Goal: Task Accomplishment & Management: Complete application form

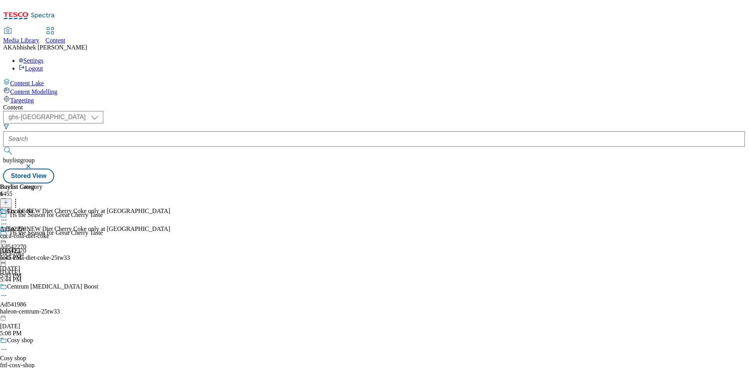
select select "ghs-[GEOGRAPHIC_DATA]"
click at [3, 147] on button "submit" at bounding box center [8, 151] width 11 height 8
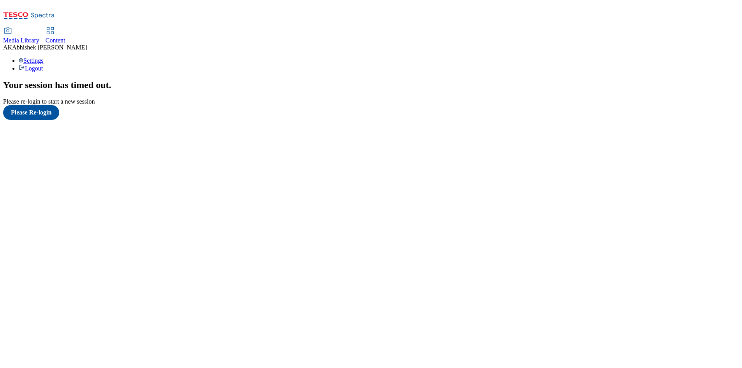
drag, startPoint x: 189, startPoint y: 22, endPoint x: 187, endPoint y: 16, distance: 6.8
click at [65, 28] on link "Content" at bounding box center [56, 36] width 20 height 16
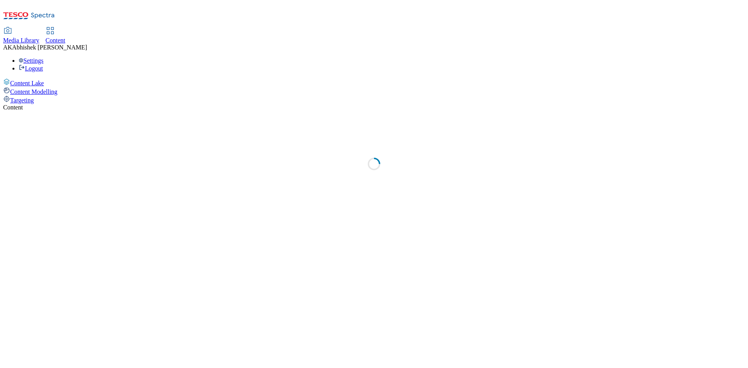
select select "ghs-[GEOGRAPHIC_DATA]"
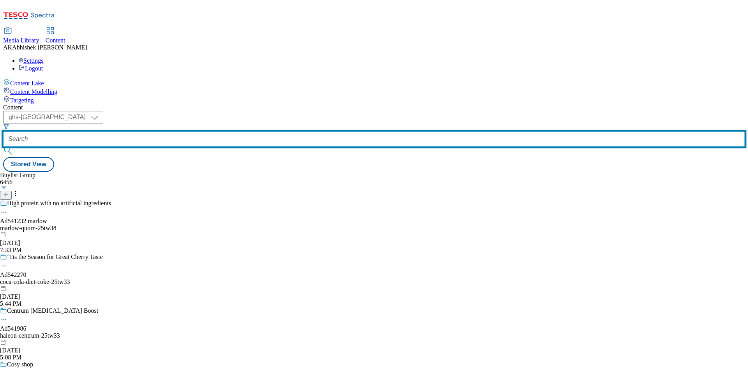
click at [190, 131] on input "text" at bounding box center [374, 139] width 742 height 16
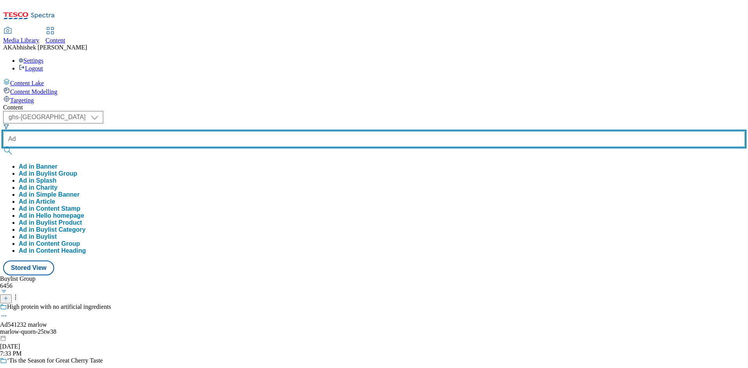
type input "Ad"
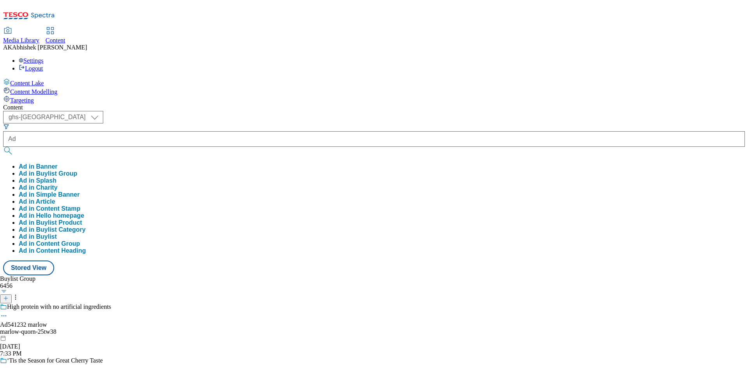
click at [367, 276] on div "Buylist Group 6456 High protein with no artificial ingredients Ad541232 [PERSON…" at bounding box center [374, 276] width 742 height 0
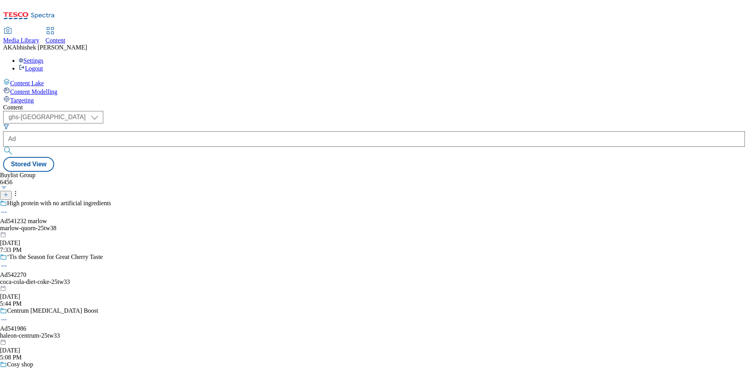
click at [9, 192] on icon at bounding box center [5, 194] width 5 height 5
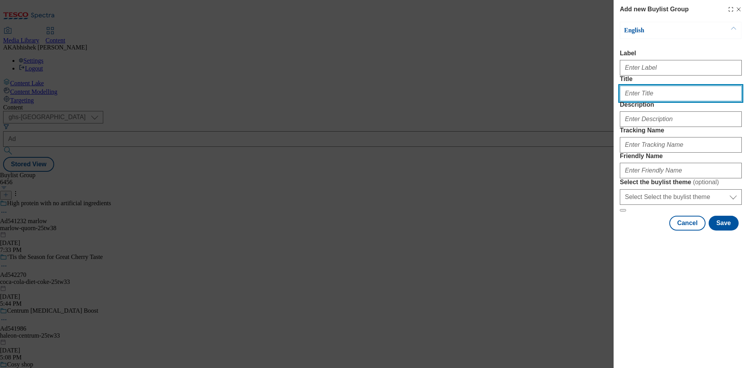
click at [643, 101] on input "Title" at bounding box center [681, 94] width 122 height 16
type input "Ad"
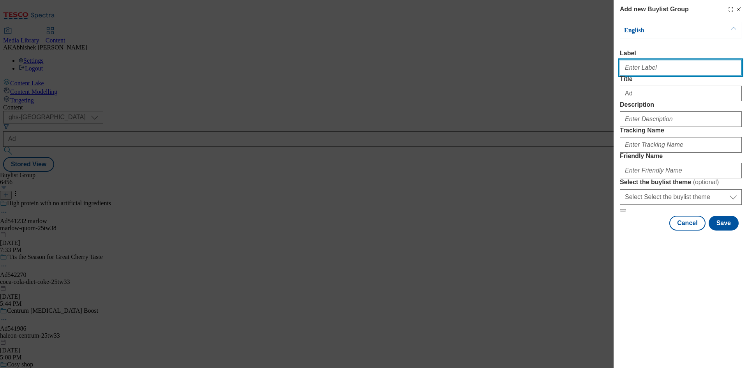
click at [645, 71] on input "Label" at bounding box center [681, 68] width 122 height 16
paste input "542388"
type input "Ad542388"
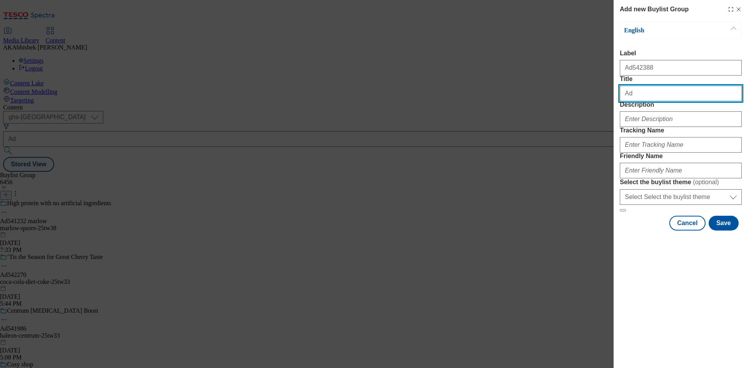
drag, startPoint x: 614, startPoint y: 109, endPoint x: 474, endPoint y: 109, distance: 140.3
click at [474, 109] on div "Add new Buylist Group English Label Ad542388 Title Ad Description Tracking Name…" at bounding box center [374, 184] width 748 height 368
paste input "gyoza ramen for 2"
click at [622, 101] on input "gyoza ramen for 2" at bounding box center [681, 94] width 122 height 16
click at [678, 101] on input "Gyoza ramen for 2" at bounding box center [681, 94] width 122 height 16
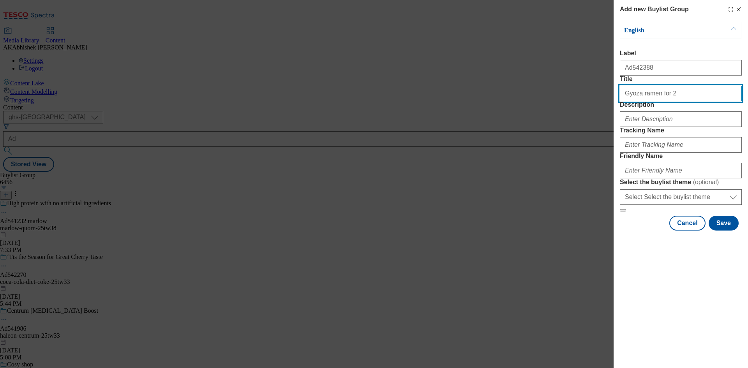
paste input "any noodles + any broth + any gyoza"
type input "Gyoza ramen for 2 any noodles + any broth + any gyoza"
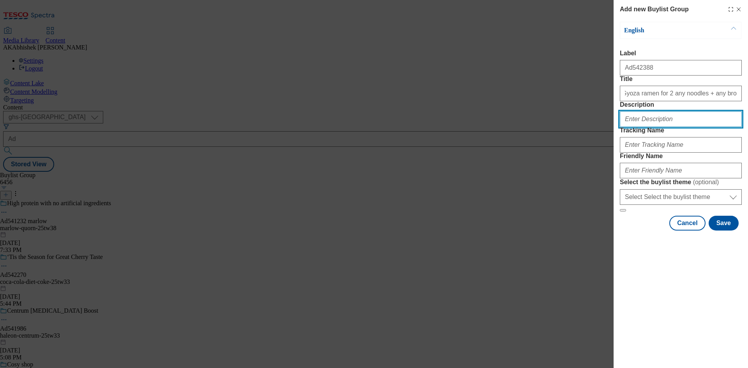
click at [673, 127] on input "Description" at bounding box center [681, 119] width 122 height 16
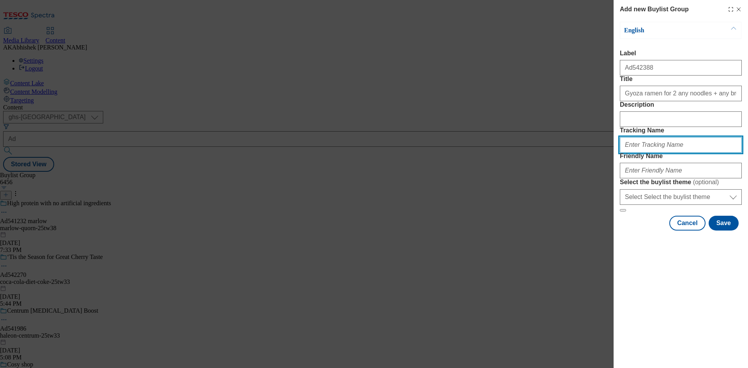
click at [662, 153] on input "Tracking Name" at bounding box center [681, 145] width 122 height 16
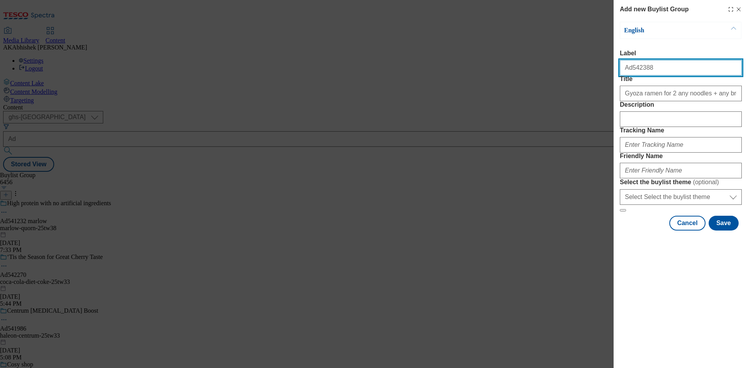
drag, startPoint x: 629, startPoint y: 71, endPoint x: 721, endPoint y: 99, distance: 95.7
click at [708, 72] on input "Ad542388" at bounding box center [681, 68] width 122 height 16
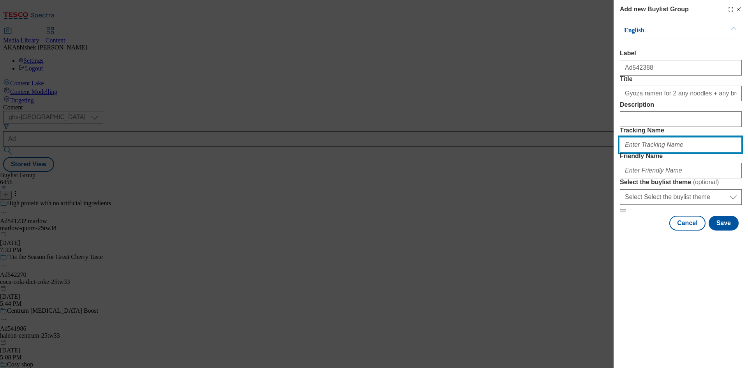
click at [648, 153] on input "Tracking Name" at bounding box center [681, 145] width 122 height 16
paste input "542388"
type input "DH_AD542388"
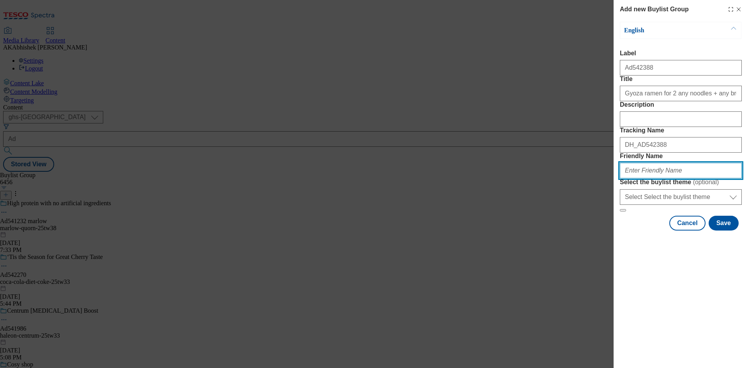
click at [656, 179] on input "Friendly Name" at bounding box center [681, 171] width 122 height 16
paste input "itsugroceryltd"
click at [631, 179] on input "itsugroceryltd" at bounding box center [681, 171] width 122 height 16
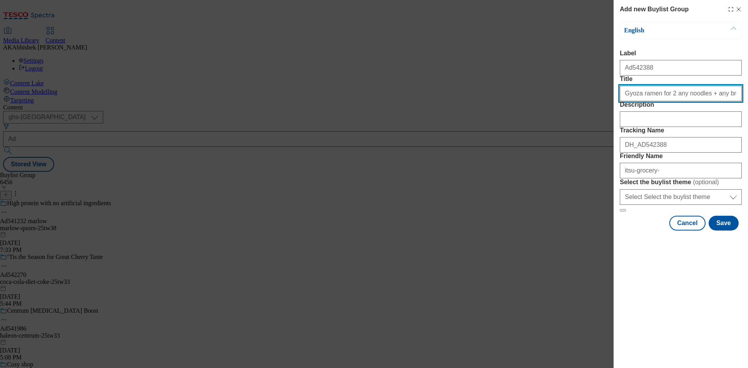
drag, startPoint x: 622, startPoint y: 109, endPoint x: 652, endPoint y: 111, distance: 29.3
click at [652, 101] on input "Gyoza ramen for 2 any noodles + any broth + any gyoza" at bounding box center [681, 94] width 122 height 16
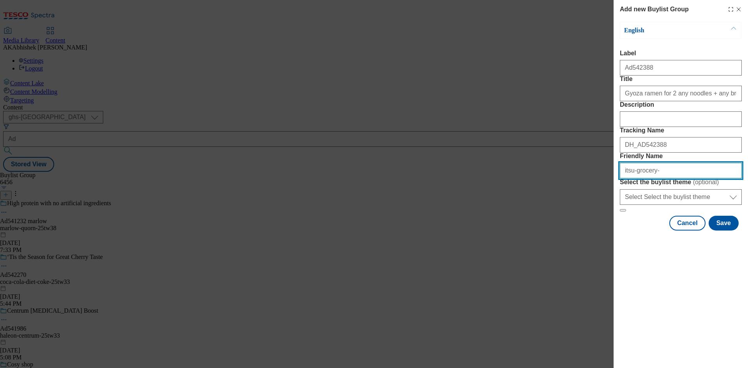
click at [667, 179] on input "itsu-grocery-" at bounding box center [681, 171] width 122 height 16
paste input "Gyoza ramen"
click at [656, 179] on input "itsu-grocery-Gyoza ramen" at bounding box center [681, 171] width 122 height 16
type input "itsu-grocery-gyoza-ramen-25tw33"
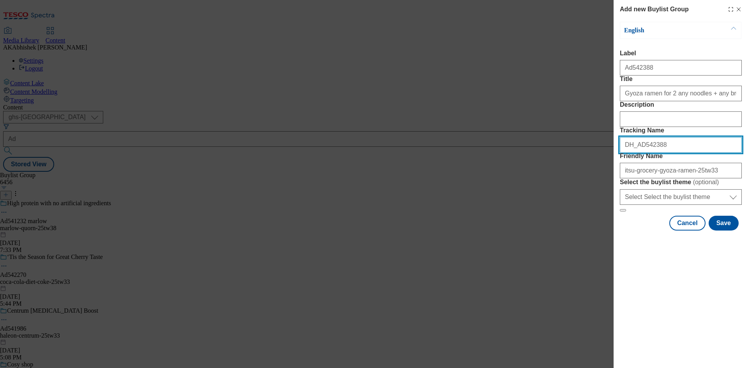
drag, startPoint x: 635, startPoint y: 187, endPoint x: 544, endPoint y: 193, distance: 90.6
click at [544, 193] on div "Add new Buylist Group English Label Ad542388 Title Gyoza ramen for 2 any noodle…" at bounding box center [374, 184] width 748 height 368
click at [723, 231] on button "Save" at bounding box center [724, 223] width 30 height 15
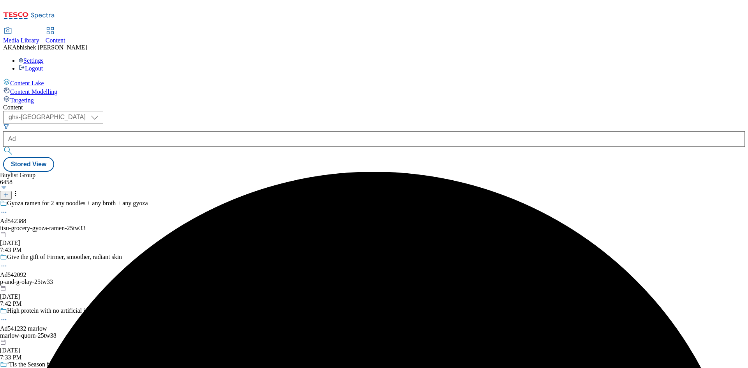
click at [169, 225] on div "itsu-grocery-gyoza-ramen-25tw33" at bounding box center [84, 228] width 169 height 7
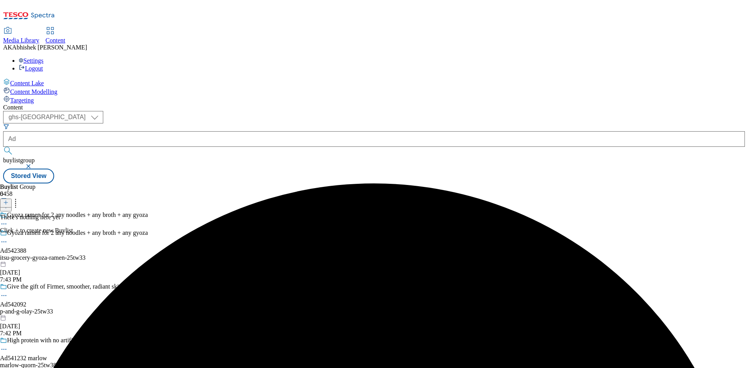
click at [73, 198] on div at bounding box center [36, 203] width 73 height 10
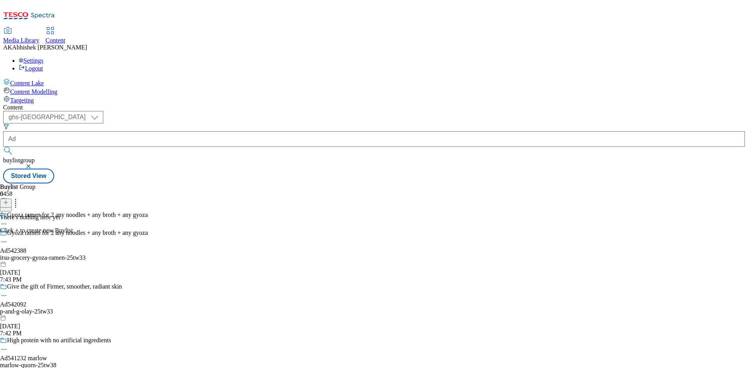
click at [9, 200] on icon at bounding box center [5, 202] width 5 height 5
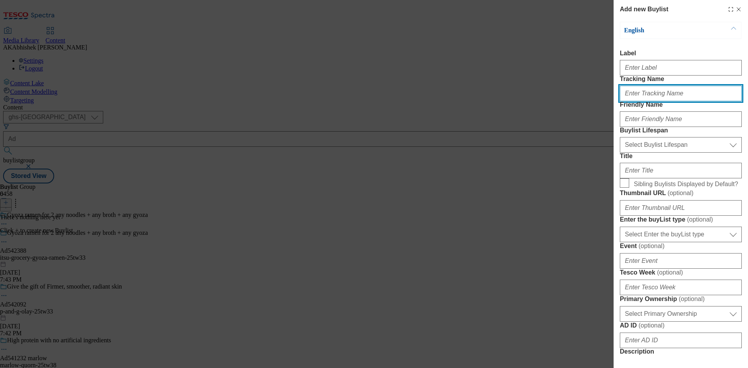
click at [642, 101] on input "Tracking Name" at bounding box center [681, 94] width 122 height 16
paste input "DH_AD542388"
click at [640, 101] on input "DH_AD542388" at bounding box center [681, 94] width 122 height 16
type input "DH_AD542388"
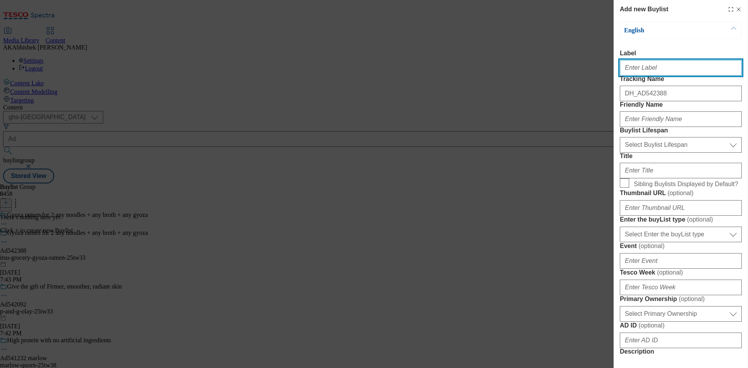
click at [630, 70] on input "Label" at bounding box center [681, 68] width 122 height 16
paste input "542388"
type input "Ad542388"
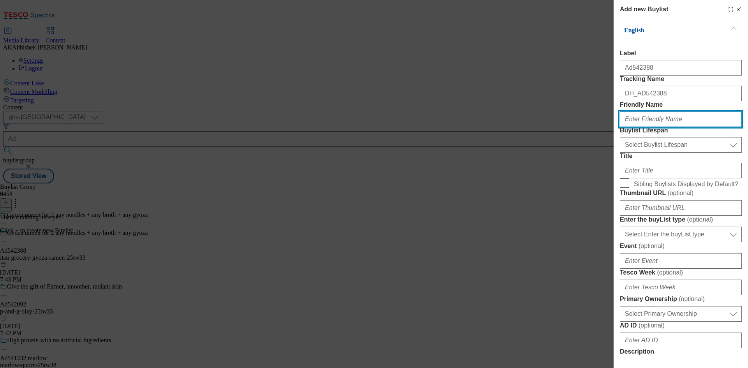
paste input "itsu-grocery"
type input "itsu-grocery"
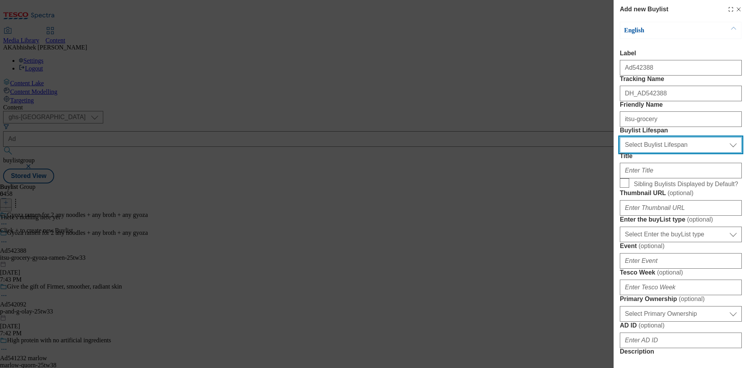
click at [665, 153] on select "Select Buylist Lifespan evergreen seasonal tactical" at bounding box center [681, 145] width 122 height 16
select select "tactical"
click at [620, 153] on select "Select Buylist Lifespan evergreen seasonal tactical" at bounding box center [681, 145] width 122 height 16
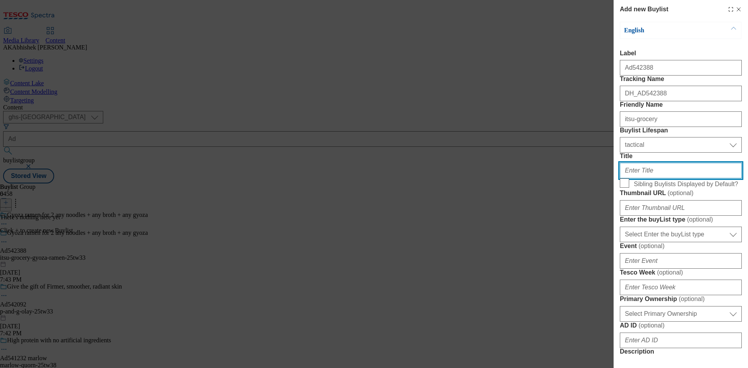
click at [666, 179] on input "Title" at bounding box center [681, 171] width 122 height 16
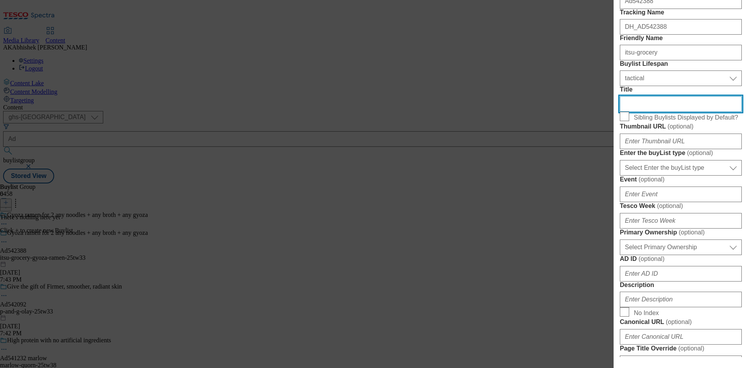
scroll to position [117, 0]
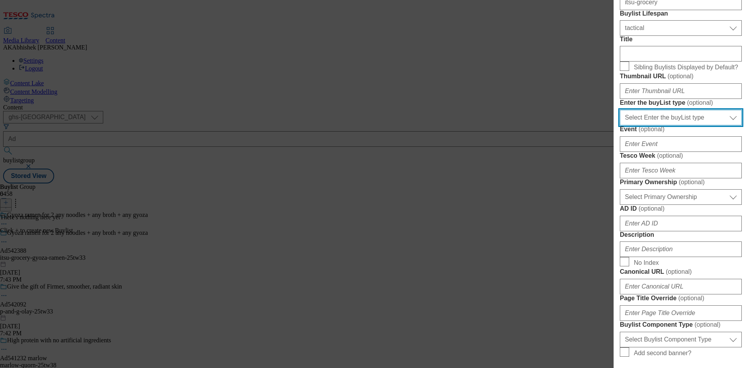
click at [688, 126] on select "Select Enter the buyList type event supplier funded long term >4 weeks supplier…" at bounding box center [681, 118] width 122 height 16
select select "supplier funded short term 1-3 weeks"
click at [620, 126] on select "Select Enter the buyList type event supplier funded long term >4 weeks supplier…" at bounding box center [681, 118] width 122 height 16
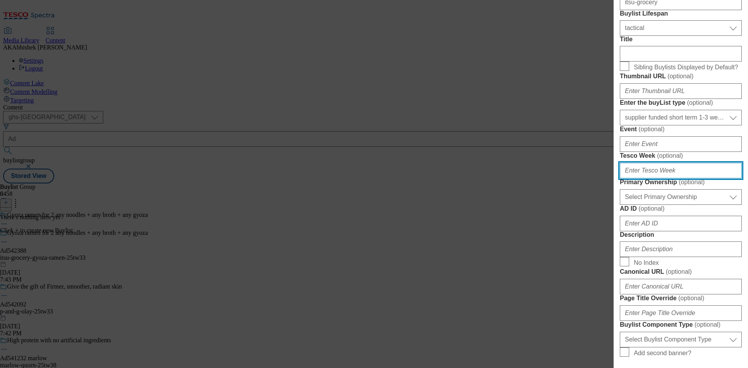
click at [653, 179] on input "Tesco Week ( optional )" at bounding box center [681, 171] width 122 height 16
type input "33"
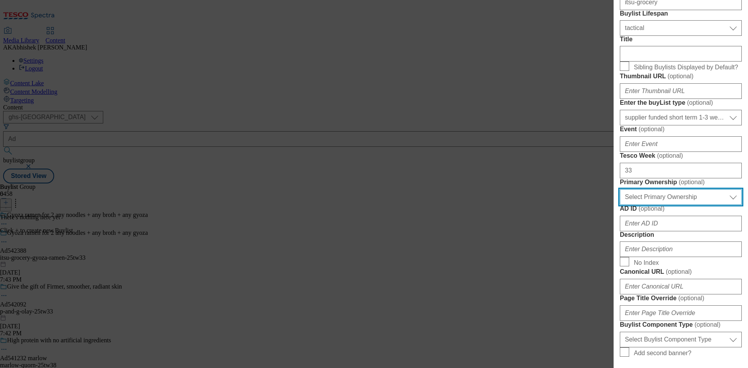
click at [649, 205] on select "Select Primary Ownership tesco dunnhumby" at bounding box center [681, 197] width 122 height 16
select select "dunnhumby"
click at [620, 205] on select "Select Primary Ownership tesco dunnhumby" at bounding box center [681, 197] width 122 height 16
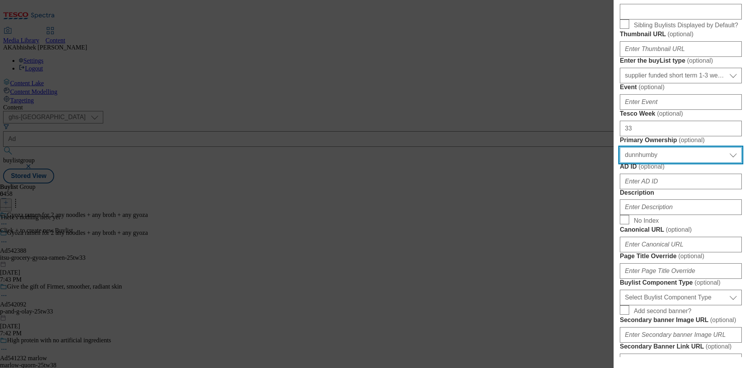
scroll to position [195, 0]
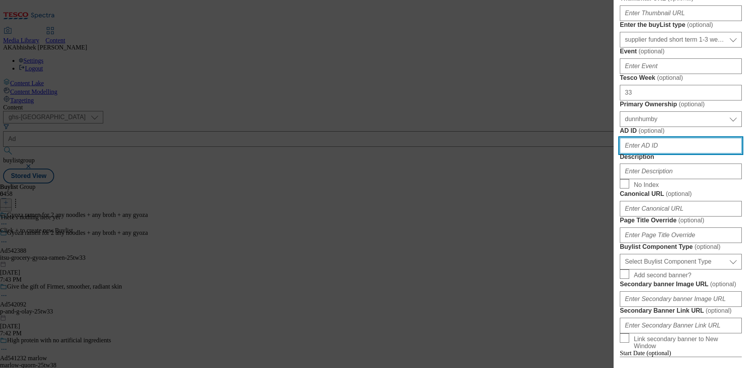
click at [660, 154] on input "AD ID ( optional )" at bounding box center [681, 146] width 122 height 16
paste input "itsu-grocery"
type input "itsu-grocery"
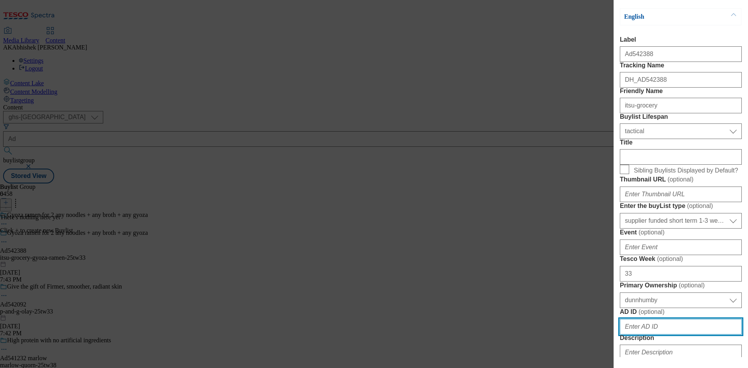
scroll to position [0, 0]
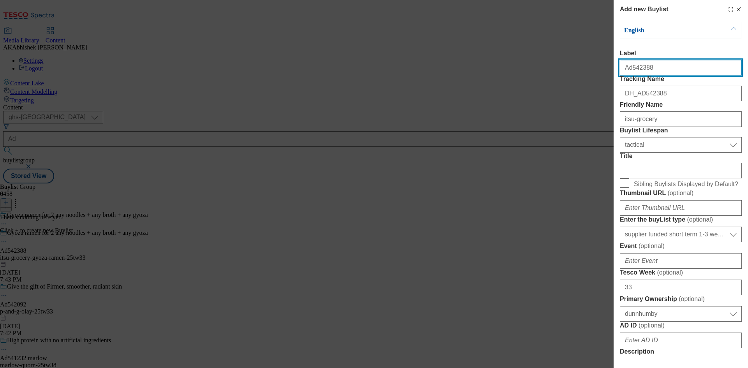
drag, startPoint x: 631, startPoint y: 71, endPoint x: 695, endPoint y: 76, distance: 64.1
click at [690, 73] on input "Ad542388" at bounding box center [681, 68] width 122 height 16
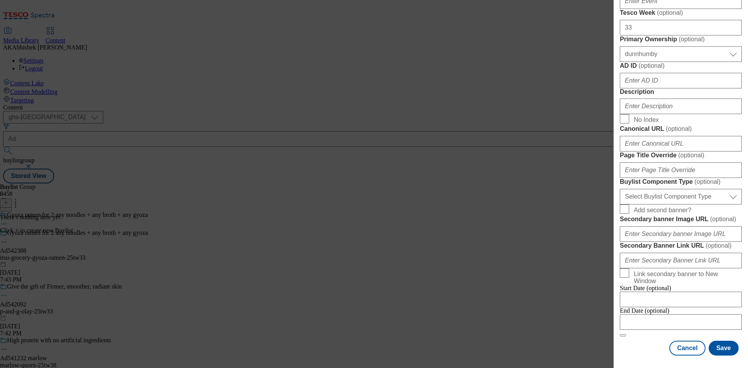
scroll to position [429, 0]
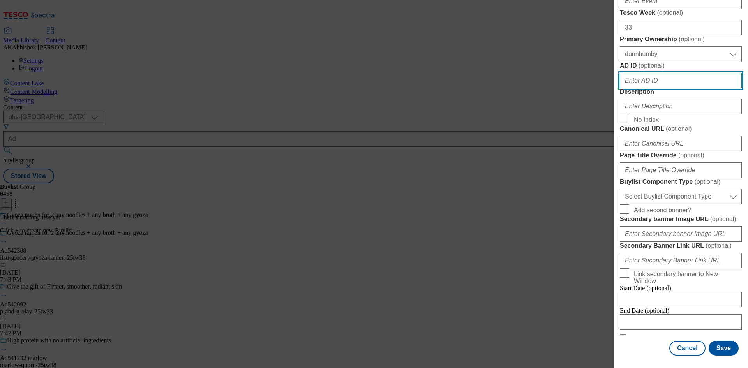
click at [640, 73] on input "AD ID ( optional )" at bounding box center [681, 81] width 122 height 16
paste input "542388"
type input "542388"
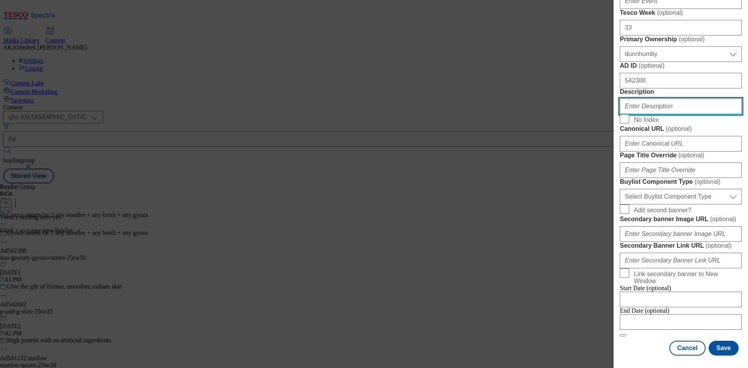
click at [661, 99] on input "Description" at bounding box center [681, 107] width 122 height 16
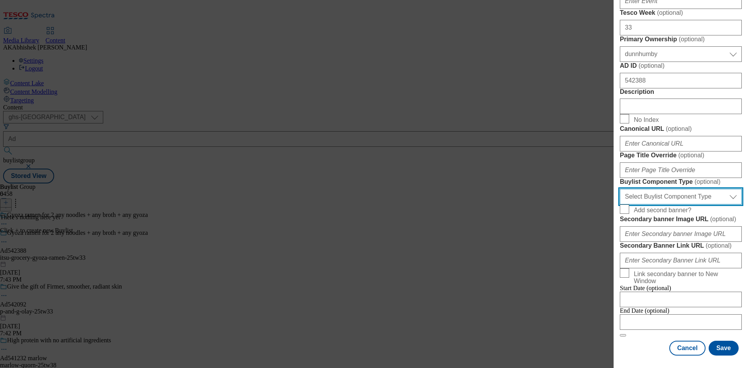
click at [705, 205] on select "Select Buylist Component Type Banner Competition Header Meal" at bounding box center [681, 197] width 122 height 16
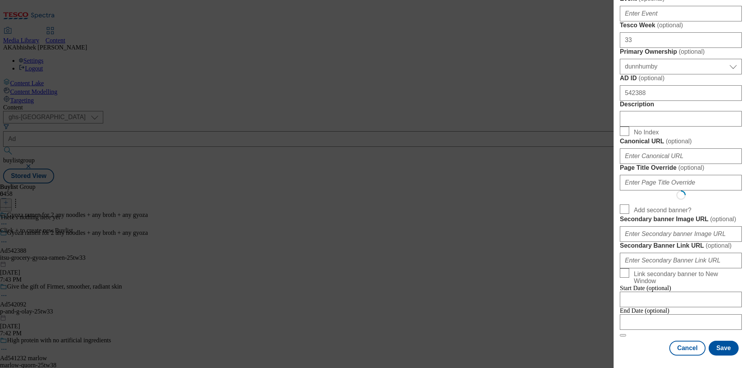
scroll to position [0, 0]
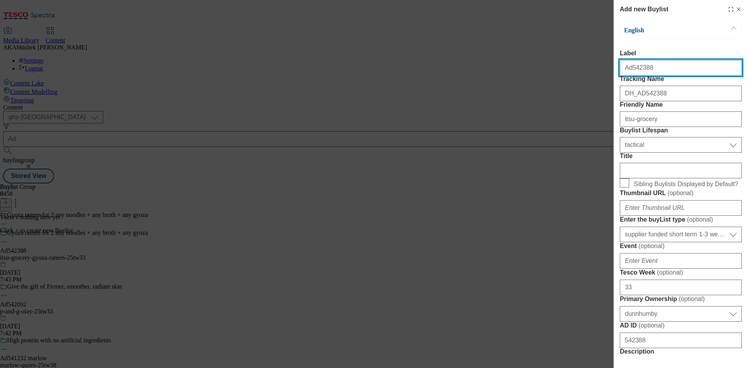
select select "Banner"
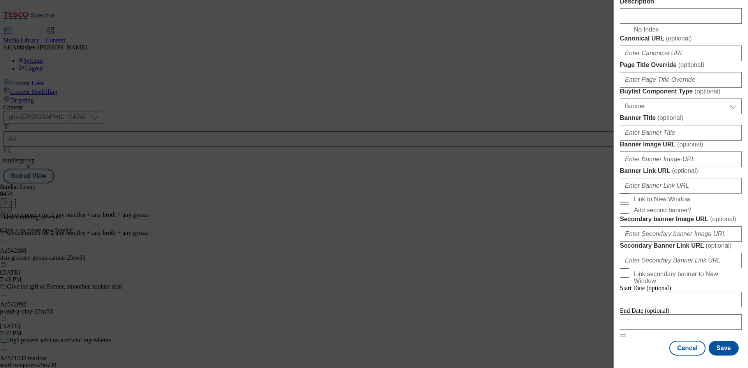
scroll to position [683, 0]
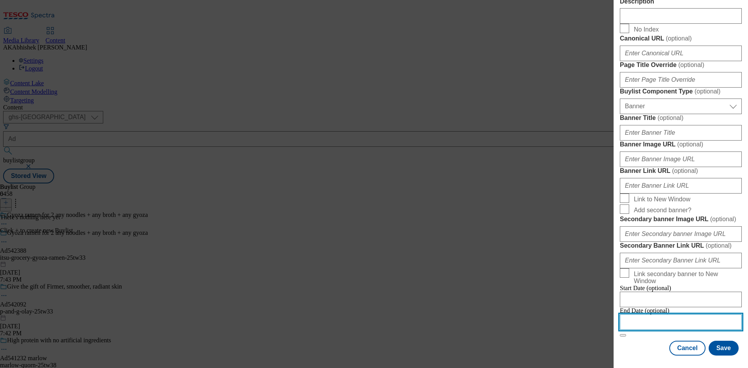
click at [700, 315] on input "Modal" at bounding box center [681, 323] width 122 height 16
select select "2025"
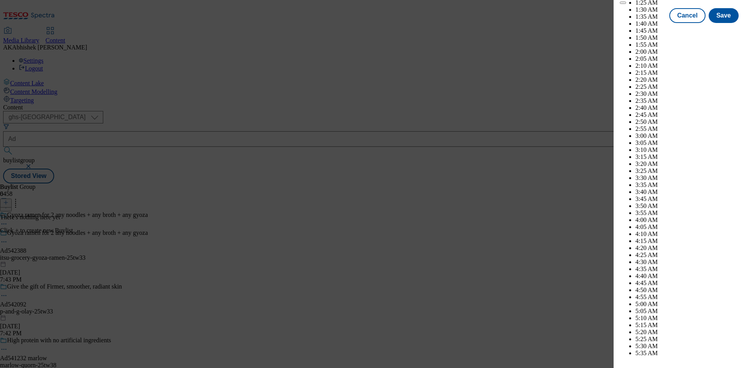
scroll to position [3399, 0]
select select "December"
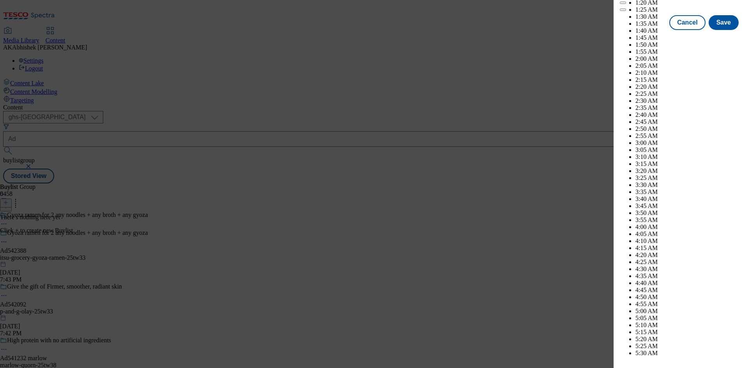
scroll to position [4110, 0]
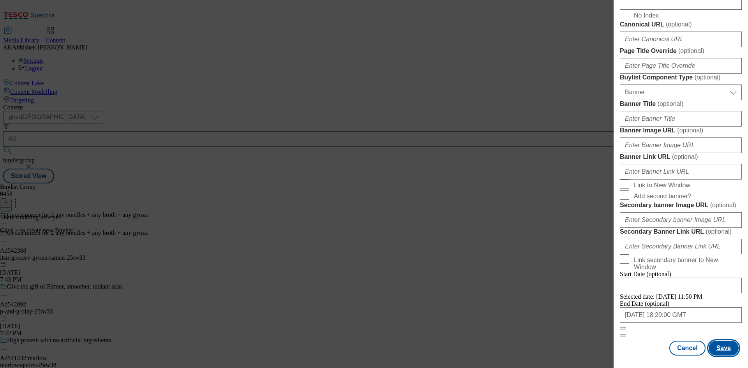
click at [715, 348] on button "Save" at bounding box center [724, 348] width 30 height 15
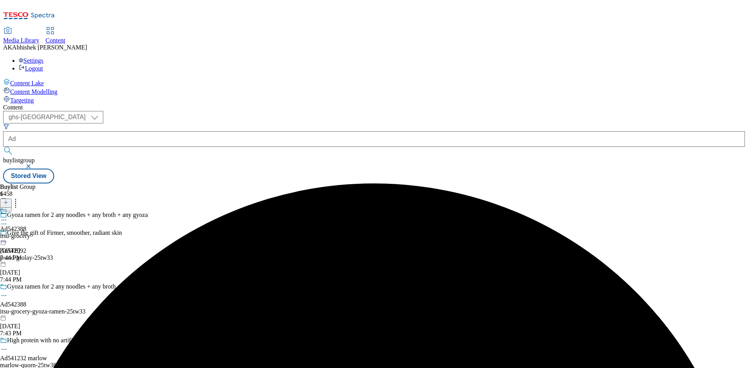
click at [30, 233] on div "itsu-grocery" at bounding box center [15, 236] width 30 height 7
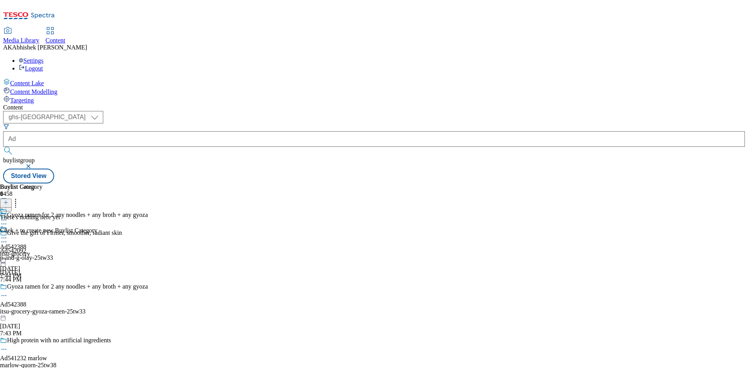
click at [8, 203] on line at bounding box center [6, 203] width 4 height 0
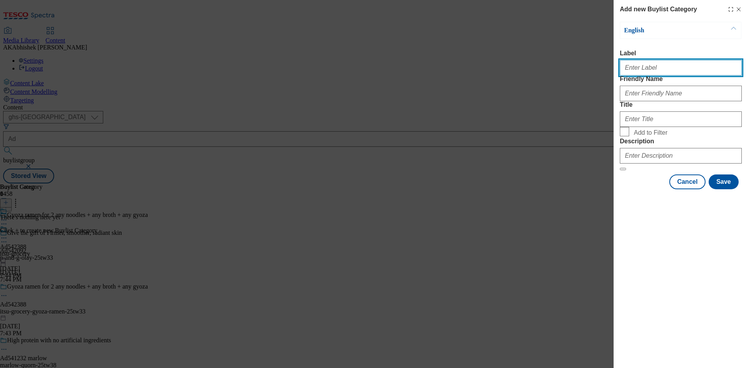
click at [646, 69] on input "Label" at bounding box center [681, 68] width 122 height 16
paste input "542388"
type input "Ad542388"
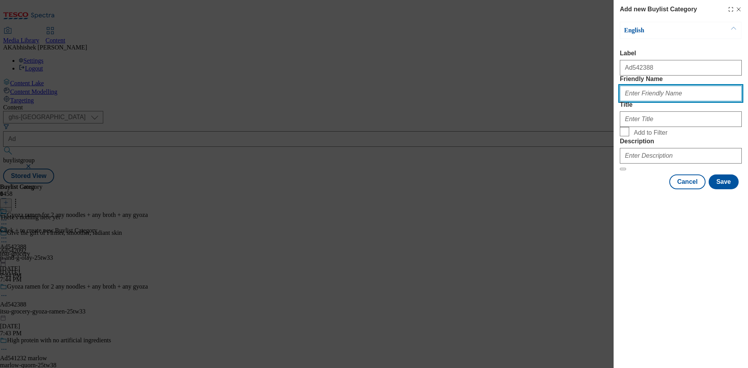
paste input "itsu-grocery-gyoza-ramen"
type input "itsu-grocery-gyoza-ramen"
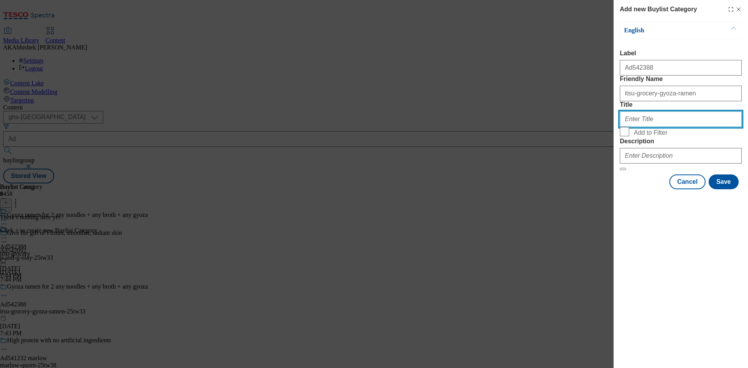
click at [667, 127] on input "Title" at bounding box center [681, 119] width 122 height 16
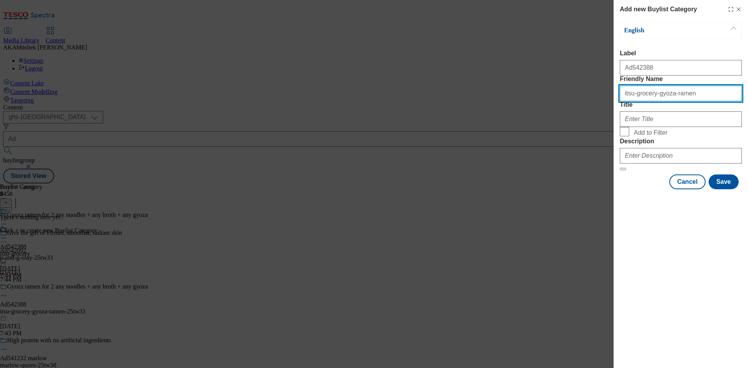
drag, startPoint x: 633, startPoint y: 108, endPoint x: 601, endPoint y: 113, distance: 32.4
click at [597, 110] on div "Add new Buylist Category English Label Ad542388 Friendly Name itsu-grocery-gyoz…" at bounding box center [374, 184] width 748 height 368
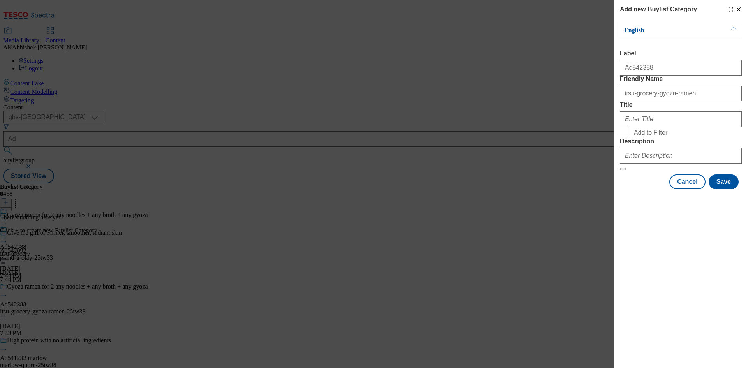
drag, startPoint x: 645, startPoint y: 138, endPoint x: 647, endPoint y: 144, distance: 6.5
click at [645, 127] on div "Modal" at bounding box center [681, 117] width 122 height 19
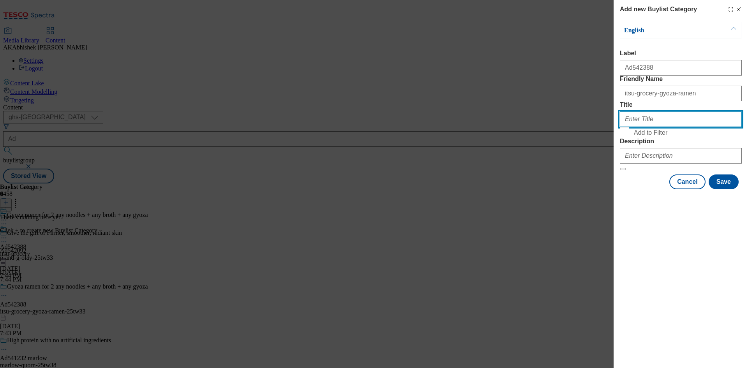
click at [647, 127] on input "Title" at bounding box center [681, 119] width 122 height 16
paste input "itsu"
click at [626, 127] on input "itsu" at bounding box center [681, 119] width 122 height 16
type input "Itsu"
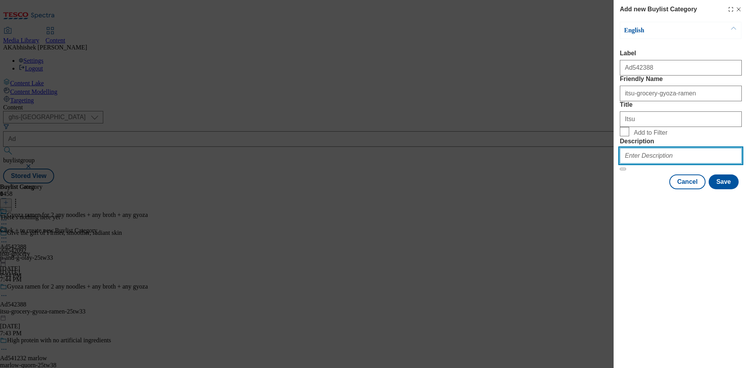
click at [634, 164] on input "Description" at bounding box center [681, 156] width 122 height 16
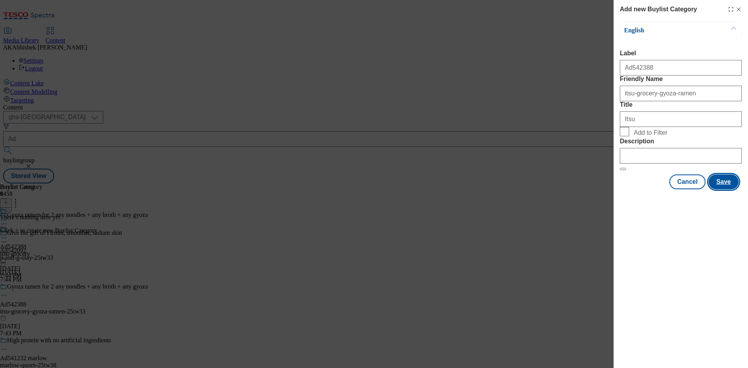
click at [731, 189] on button "Save" at bounding box center [724, 182] width 30 height 15
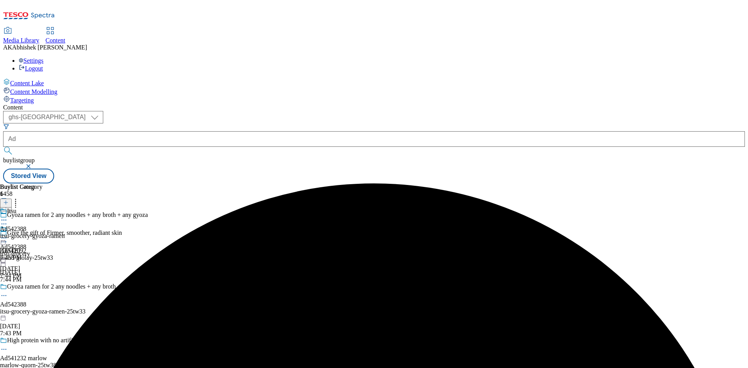
click at [65, 233] on div "itsu-grocery-gyoza-ramen" at bounding box center [32, 236] width 65 height 7
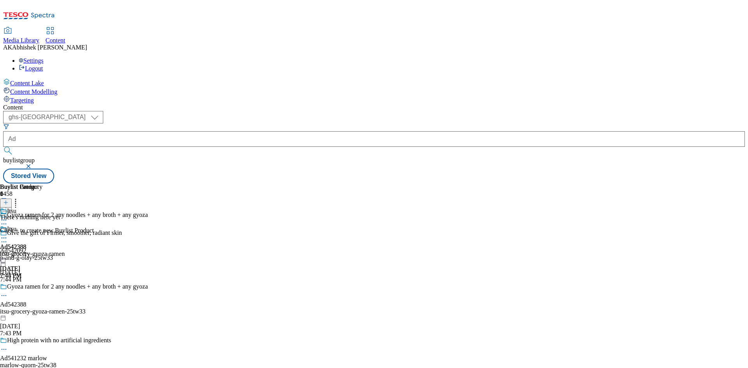
click at [9, 200] on icon at bounding box center [5, 202] width 5 height 5
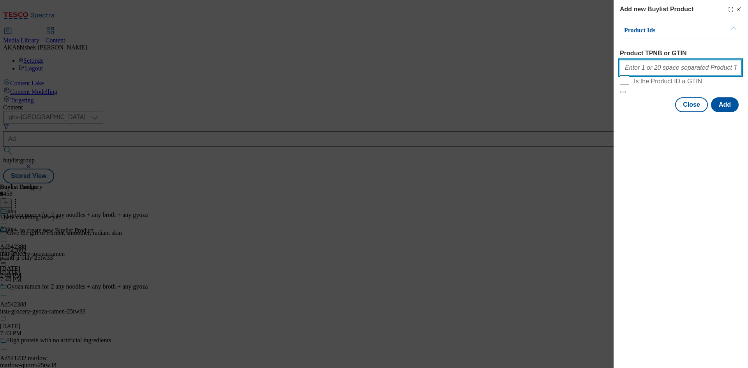
click at [650, 68] on input "Product TPNB or GTIN" at bounding box center [681, 68] width 122 height 16
paste input "92601261 92441173 91772491 92368974 92914651 92327292 92443263 91998546"
type input "92601261 92441173 91772491 92368974 92914651 92327292 92443263 91998546"
click at [723, 112] on button "Add" at bounding box center [725, 104] width 28 height 15
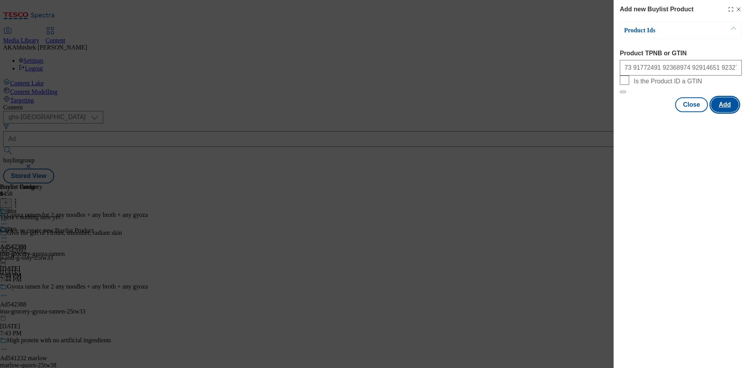
scroll to position [0, 0]
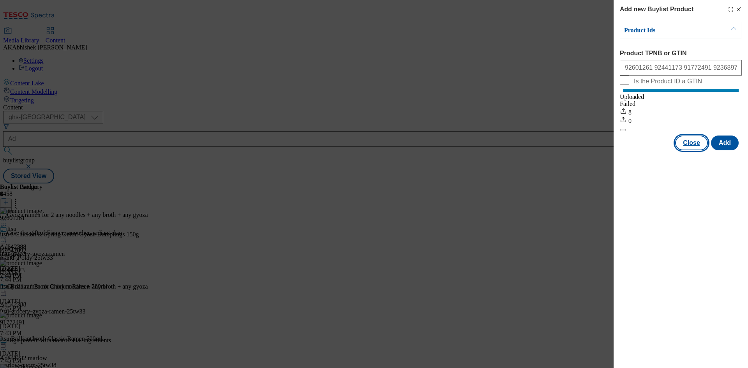
click at [690, 150] on button "Close" at bounding box center [691, 143] width 33 height 15
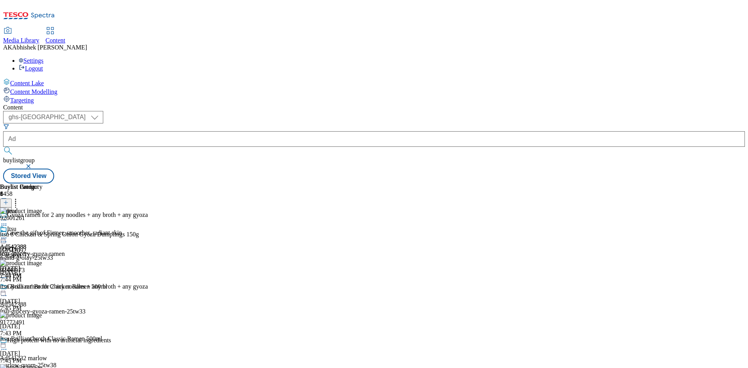
click at [8, 234] on icon at bounding box center [4, 238] width 8 height 8
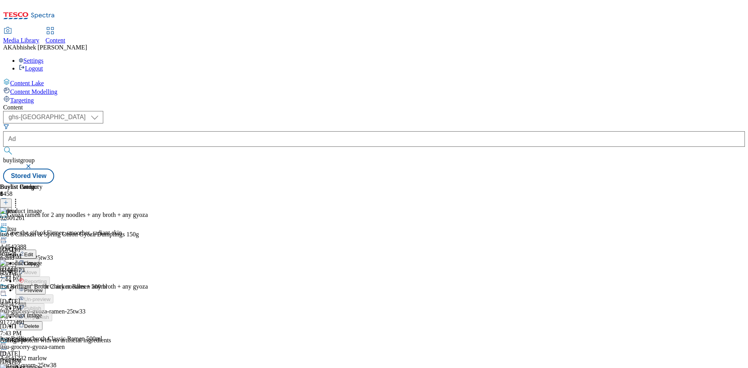
click at [42, 288] on span "Preview" at bounding box center [33, 291] width 18 height 6
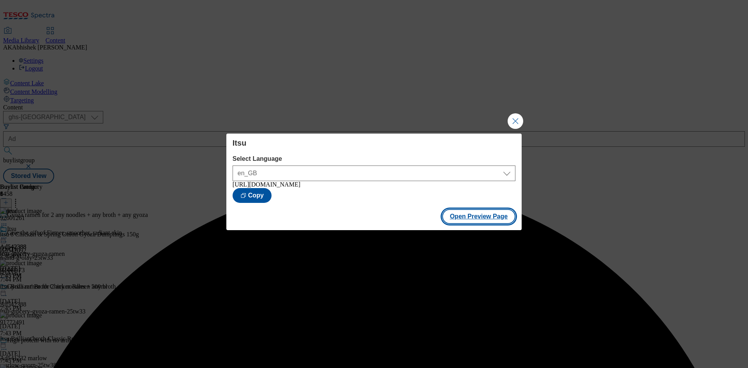
click at [470, 217] on button "Open Preview Page" at bounding box center [479, 216] width 74 height 15
click at [517, 120] on button "Close Modal" at bounding box center [516, 121] width 16 height 16
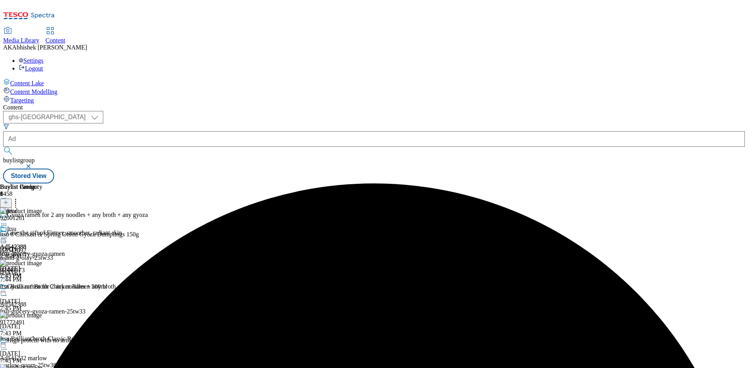
click at [7, 238] on circle at bounding box center [5, 238] width 1 height 1
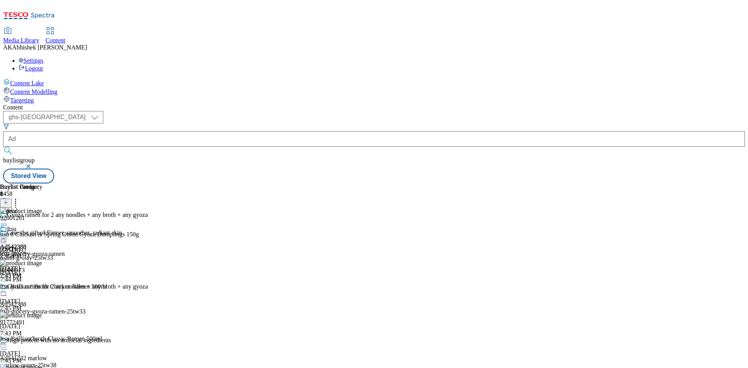
click at [8, 292] on icon at bounding box center [4, 296] width 8 height 8
click at [33, 309] on span "Edit" at bounding box center [28, 312] width 9 height 6
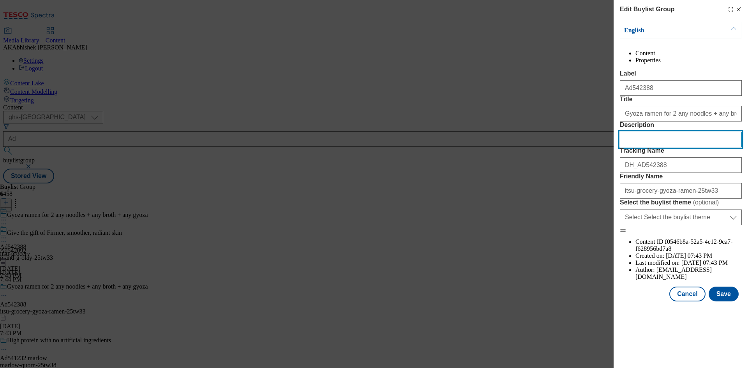
click at [663, 147] on input "Description" at bounding box center [681, 140] width 122 height 16
paste input "Itsu Gyoza Dumplings - Chicken & Spring Onion 150g"
type input "Itsu Gyoza Dumplings - Chicken & Spring Onion 150g"
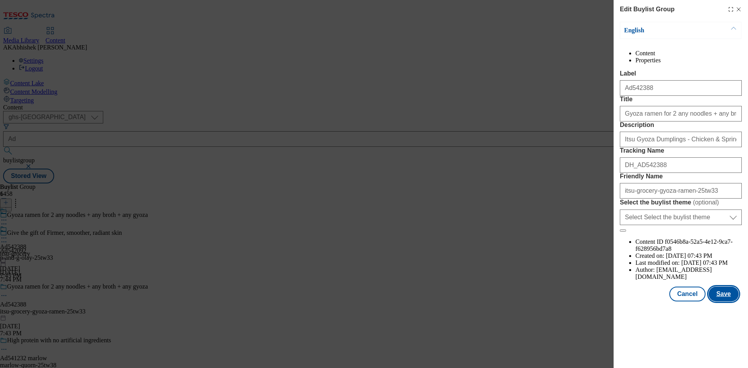
drag, startPoint x: 720, startPoint y: 321, endPoint x: 725, endPoint y: 325, distance: 6.1
click at [721, 302] on div "English Content Properties Label Ad542388 Title Gyoza ramen for 2 any noodles +…" at bounding box center [681, 162] width 122 height 280
click at [726, 302] on button "Save" at bounding box center [724, 294] width 30 height 15
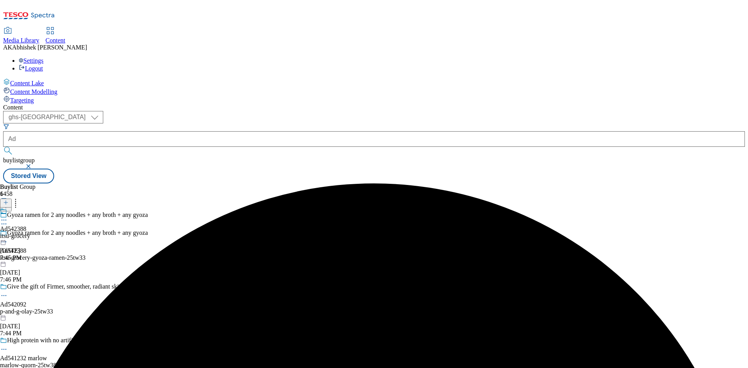
click at [8, 216] on icon at bounding box center [4, 220] width 8 height 8
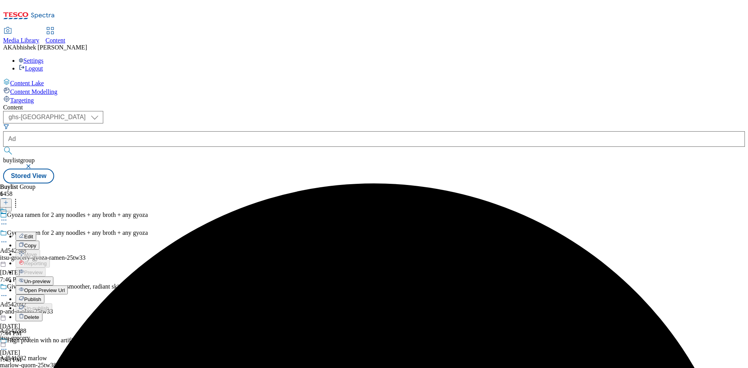
click at [36, 232] on button "Edit" at bounding box center [26, 236] width 21 height 9
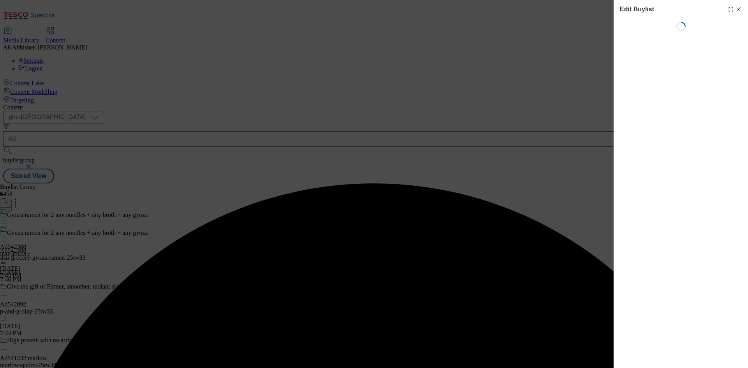
select select "tactical"
select select "supplier funded short term 1-3 weeks"
select select "dunnhumby"
select select "Banner"
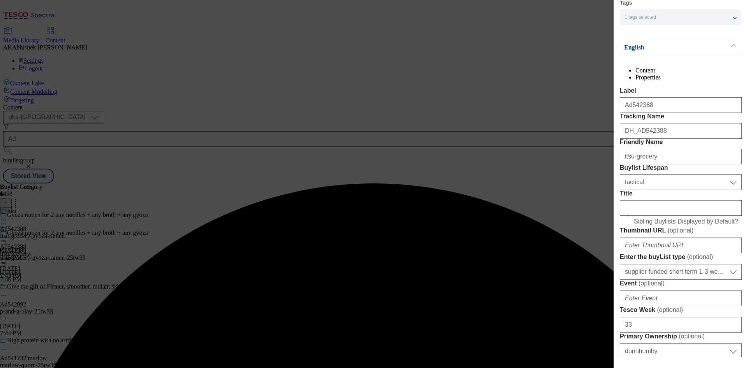
scroll to position [39, 0]
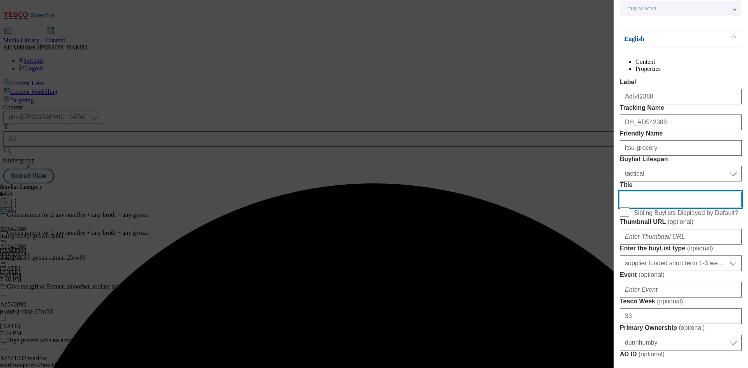
click at [650, 207] on input "Title" at bounding box center [681, 200] width 122 height 16
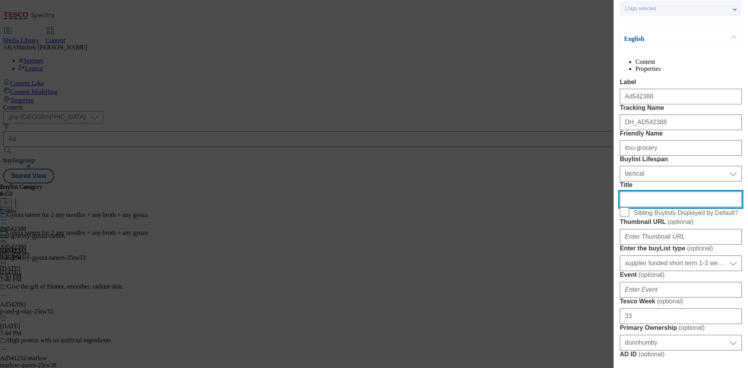
paste input "Itsu Gyoza Dumplings - Chicken & Spring Onion 150g"
type input "Itsu Gyoza Dumplings - Chicken & Spring Onion 150g"
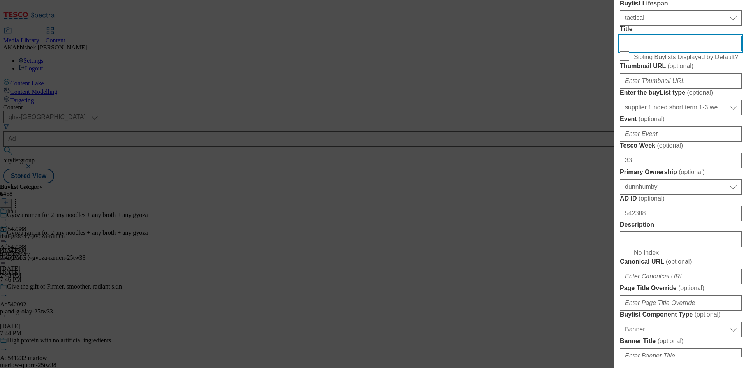
scroll to position [390, 0]
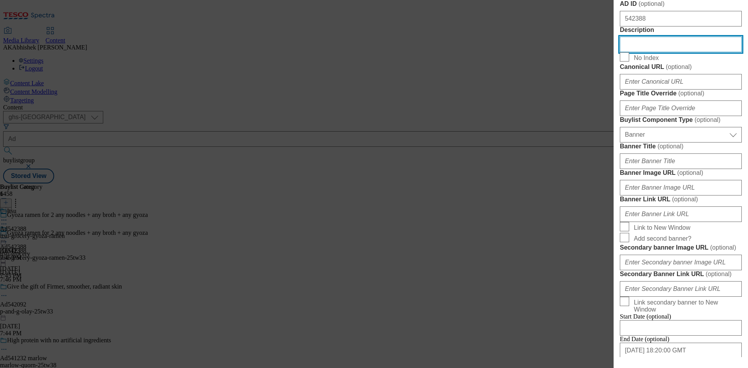
click at [650, 52] on input "Description" at bounding box center [681, 45] width 122 height 16
paste input "Itsu Gyoza Dumplings - Chicken & Spring Onion 150g"
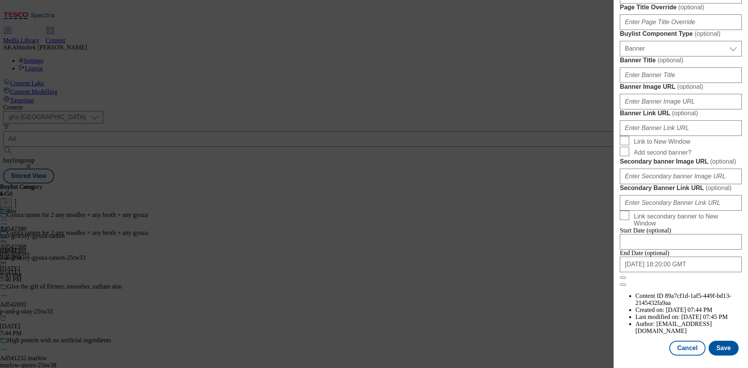
scroll to position [765, 0]
type input "Itsu Gyoza Dumplings - Chicken & Spring Onion 150g"
click at [720, 344] on button "Save" at bounding box center [724, 348] width 30 height 15
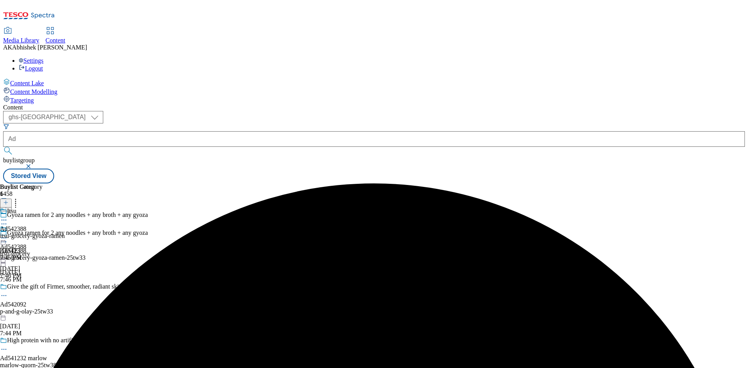
click at [8, 216] on icon at bounding box center [4, 220] width 8 height 8
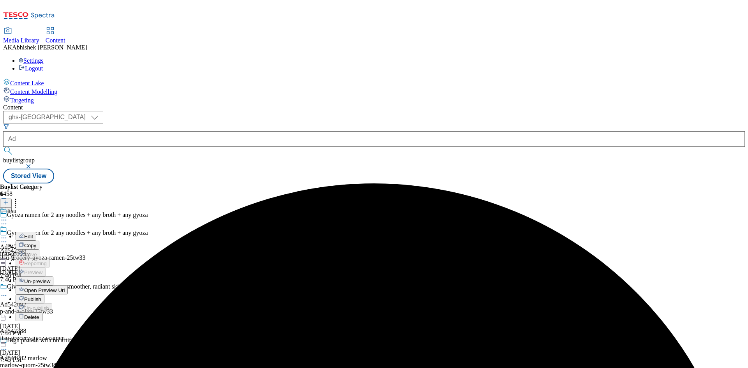
click at [33, 234] on span "Edit" at bounding box center [28, 237] width 9 height 6
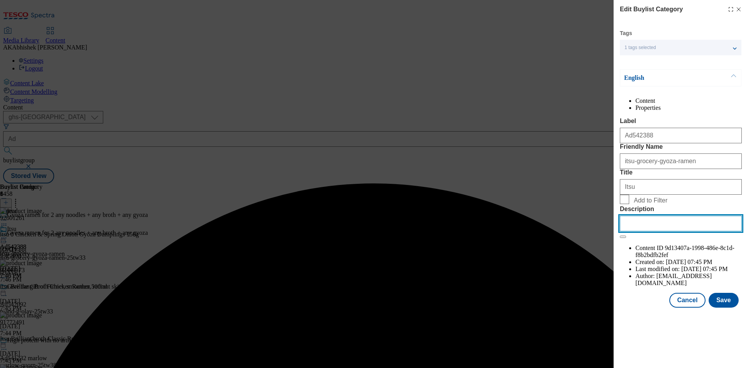
click at [670, 232] on input "Description" at bounding box center [681, 224] width 122 height 16
paste input "Itsu Gyoza Dumplings - Chicken & Spring Onion 150g"
type input "Itsu Gyoza Dumplings - Chicken & Spring Onion 150g"
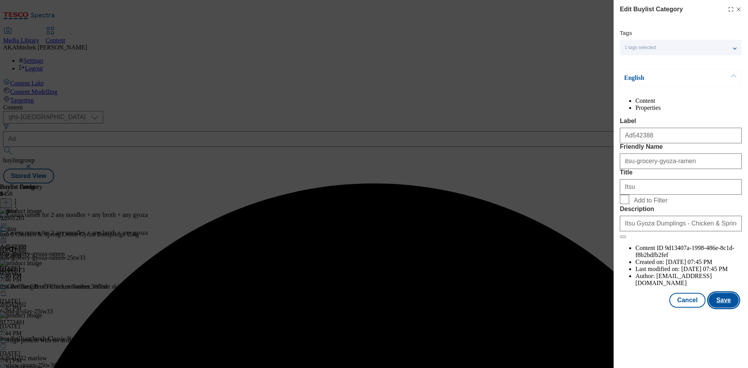
click at [728, 308] on button "Save" at bounding box center [724, 300] width 30 height 15
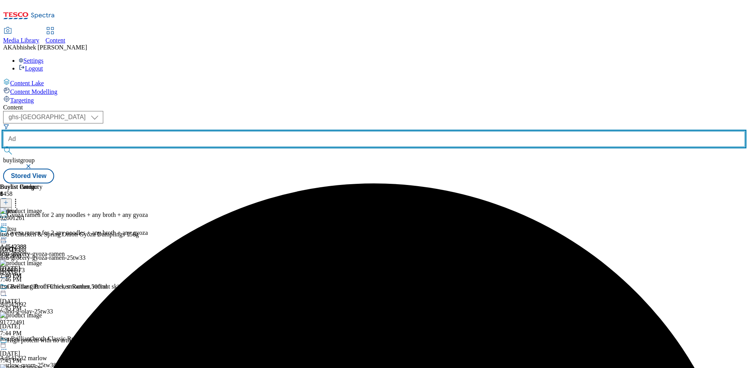
click at [204, 131] on input "Ad" at bounding box center [374, 139] width 742 height 16
drag, startPoint x: 203, startPoint y: 59, endPoint x: 105, endPoint y: 56, distance: 98.7
click at [105, 111] on div "( optional ) ghs-roi ghs-uk ghs-uk Ad buylistgroup" at bounding box center [374, 140] width 742 height 58
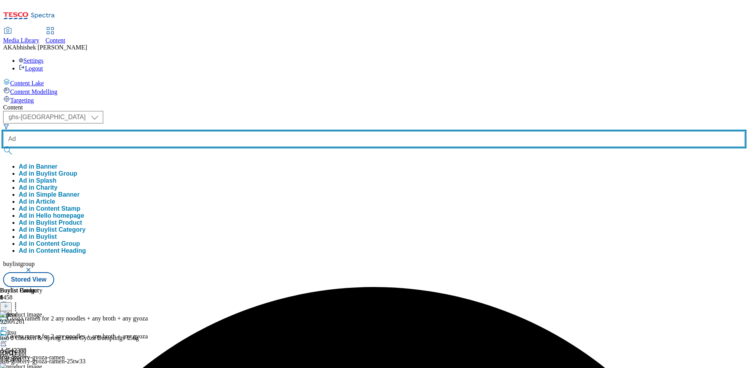
paste input "541232"
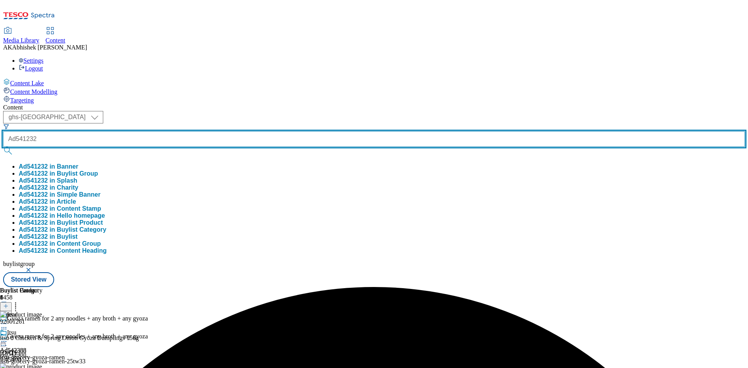
type input "Ad541232"
click at [3, 147] on button "submit" at bounding box center [8, 151] width 11 height 8
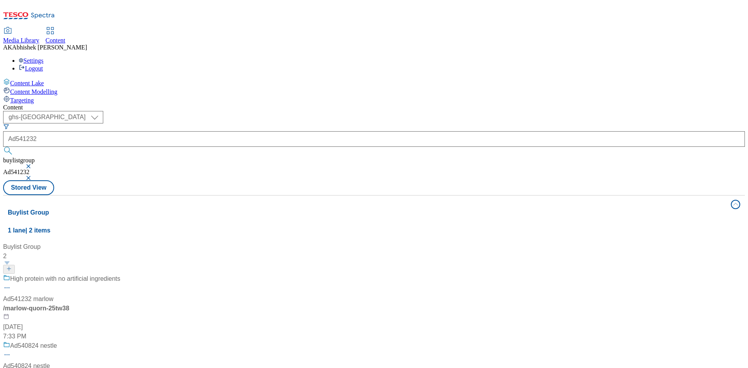
click at [120, 274] on div "High protein with no artificial ingredients Ad541232 marlow / marlow-quorn-25tw…" at bounding box center [61, 307] width 117 height 67
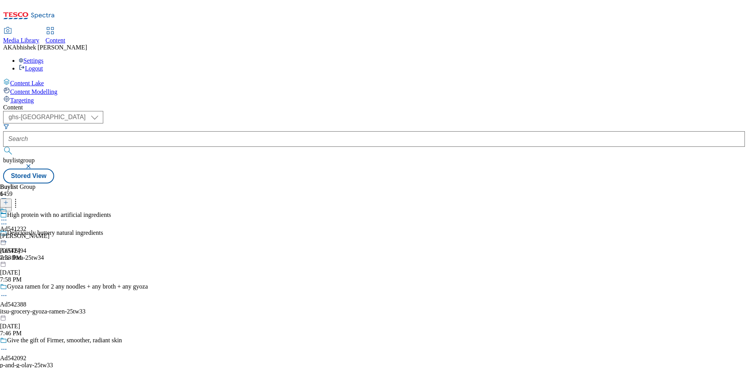
click at [8, 220] on icon at bounding box center [4, 224] width 8 height 8
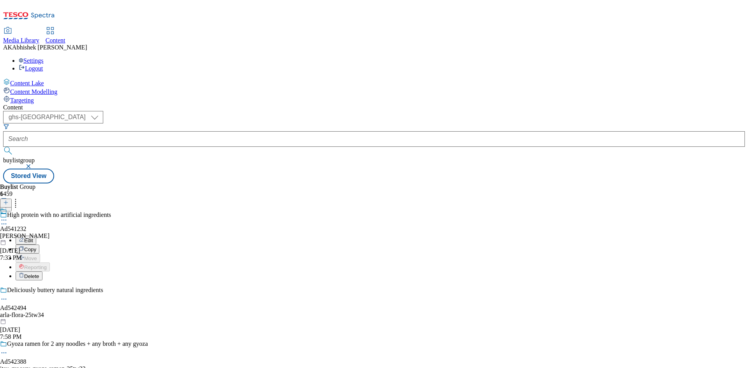
click at [33, 238] on span "Edit" at bounding box center [28, 241] width 9 height 6
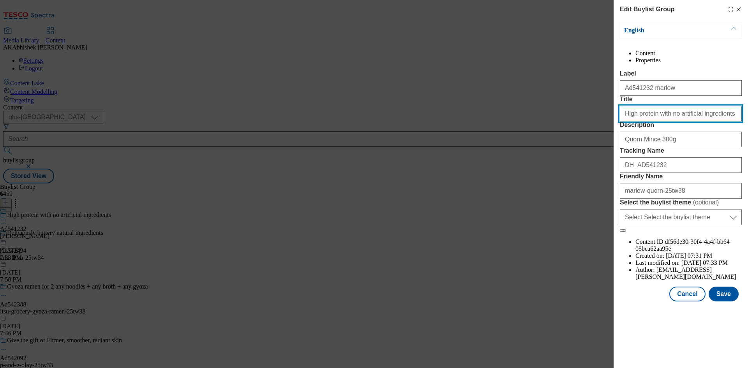
drag, startPoint x: 726, startPoint y: 145, endPoint x: 437, endPoint y: 131, distance: 289.2
click at [437, 131] on div "Edit Buylist Group English Content Properties Label Ad541232 marlow Title High …" at bounding box center [374, 184] width 748 height 368
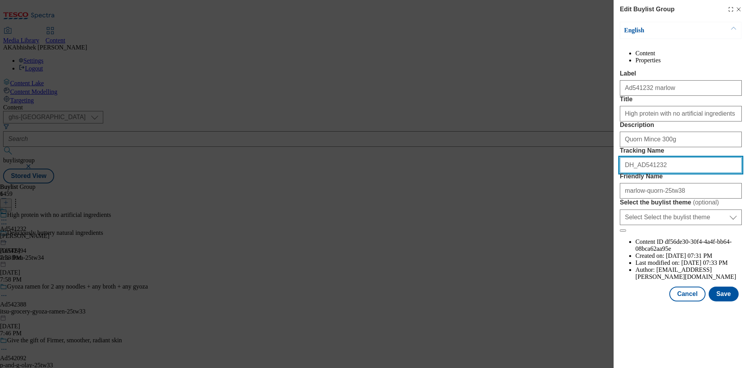
click at [666, 173] on input "DH_AD541232" at bounding box center [681, 165] width 122 height 16
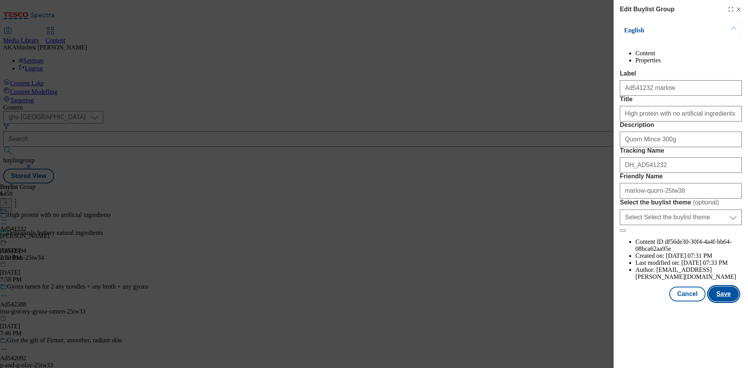
click at [722, 302] on button "Save" at bounding box center [724, 294] width 30 height 15
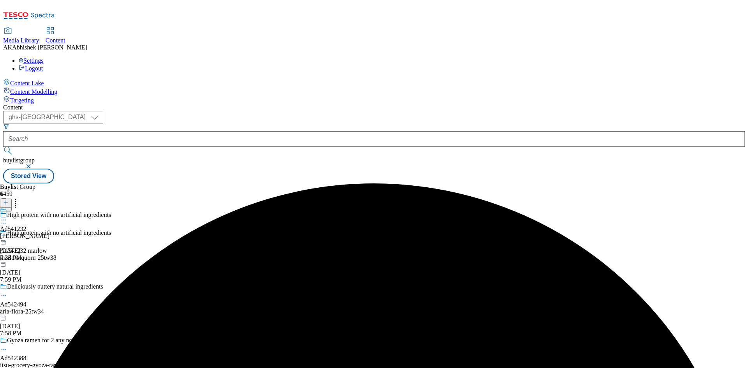
click at [8, 216] on icon at bounding box center [4, 220] width 8 height 8
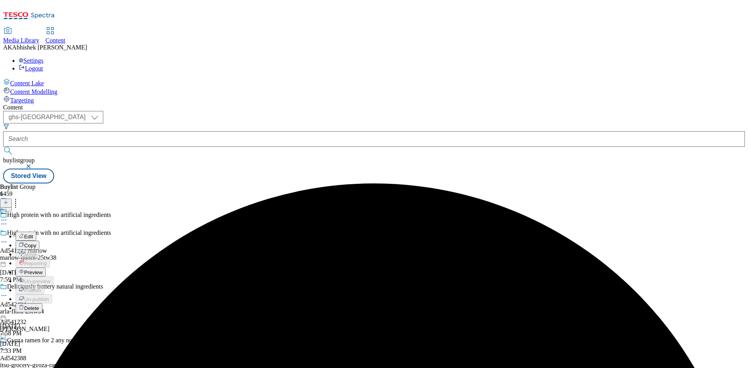
click at [33, 234] on span "Edit" at bounding box center [28, 237] width 9 height 6
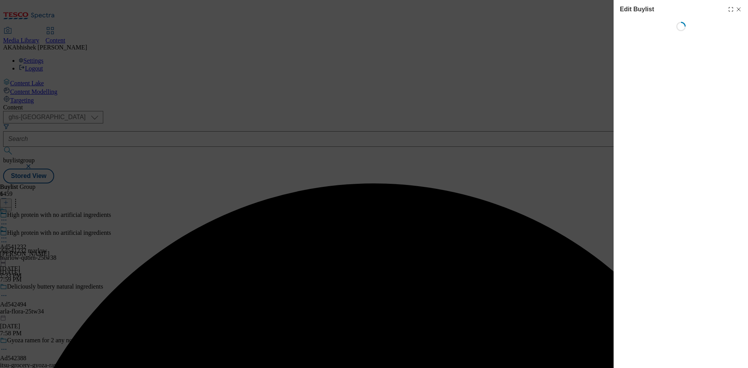
select select "tactical"
select select "supplier funded short term 1-3 weeks"
select select "dunnhumby"
select select "Banner"
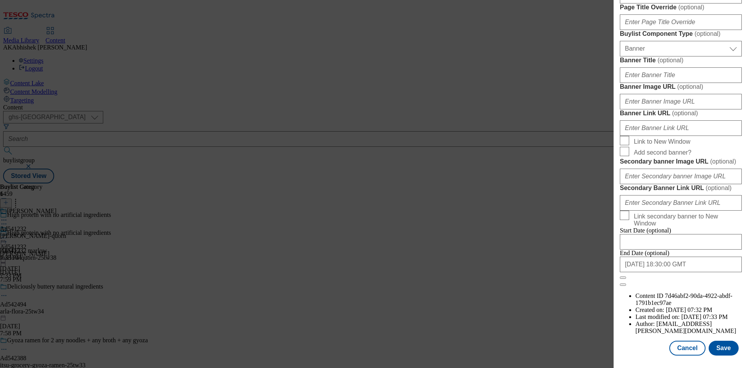
scroll to position [765, 0]
click at [690, 272] on input "2026-02-01 18:30:00 GMT" at bounding box center [681, 265] width 122 height 16
select select "2026"
select select "February"
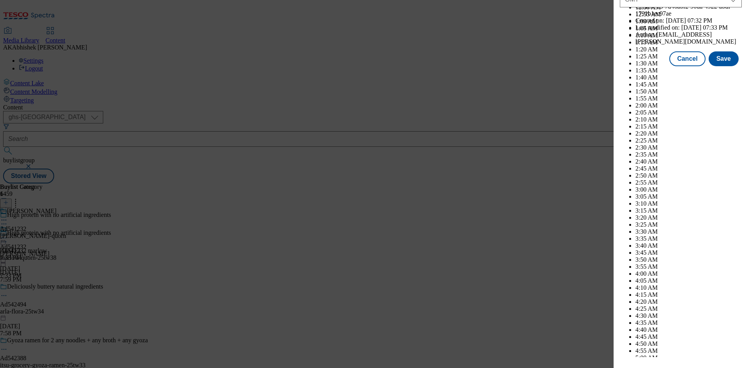
scroll to position [3197, 0]
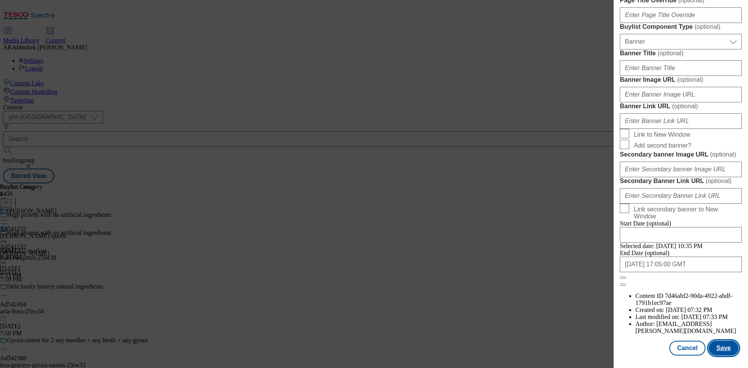
click at [722, 354] on button "Save" at bounding box center [724, 348] width 30 height 15
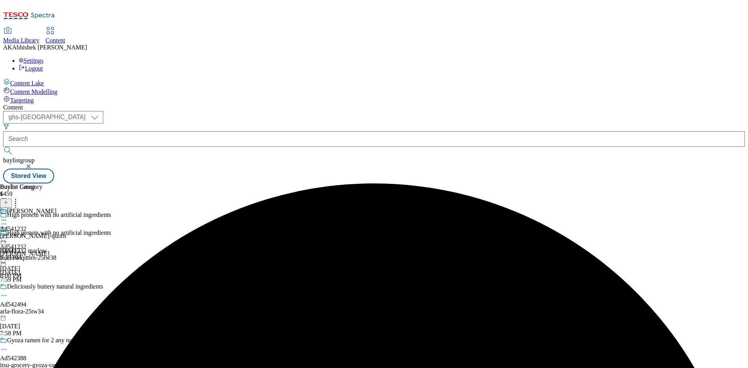
click at [66, 233] on div "marlow-quorn" at bounding box center [33, 236] width 66 height 7
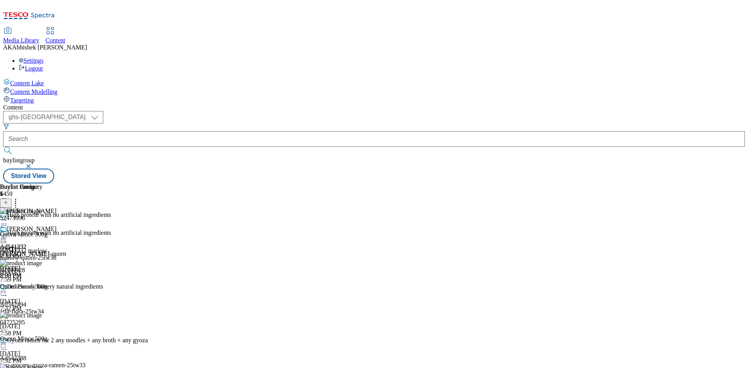
click at [8, 234] on icon at bounding box center [4, 238] width 8 height 8
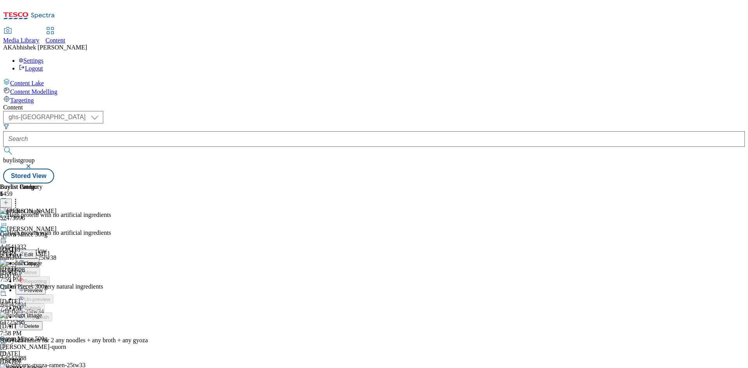
click at [42, 288] on span "Preview" at bounding box center [33, 291] width 18 height 6
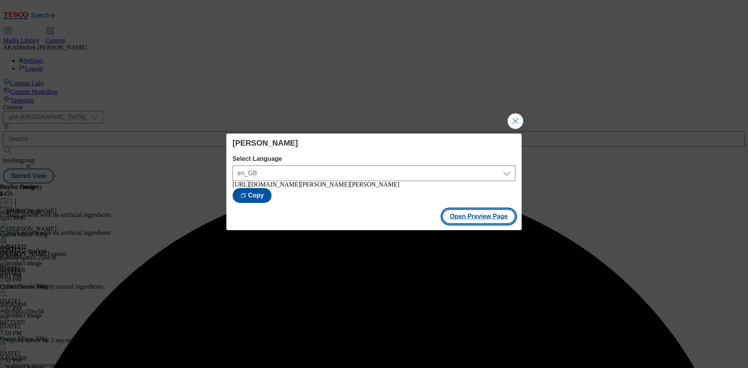
click at [468, 217] on button "Open Preview Page" at bounding box center [479, 216] width 74 height 15
click at [515, 119] on button "Close Modal" at bounding box center [516, 121] width 16 height 16
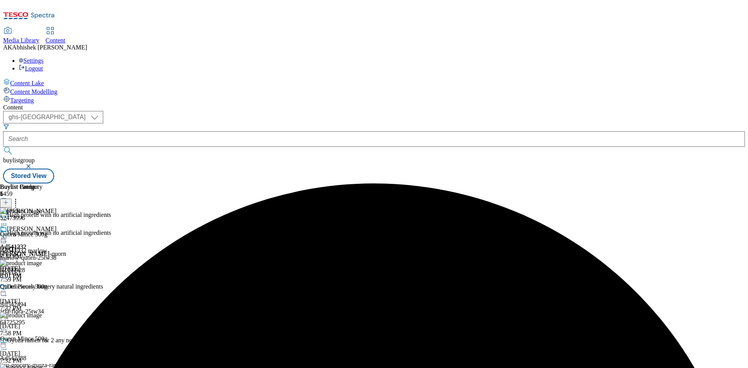
click at [8, 234] on icon at bounding box center [4, 238] width 8 height 8
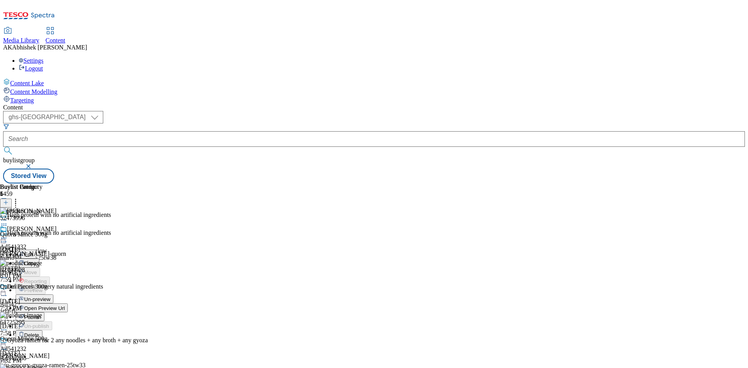
click at [41, 315] on span "Publish" at bounding box center [32, 318] width 17 height 6
